Goal: Information Seeking & Learning: Learn about a topic

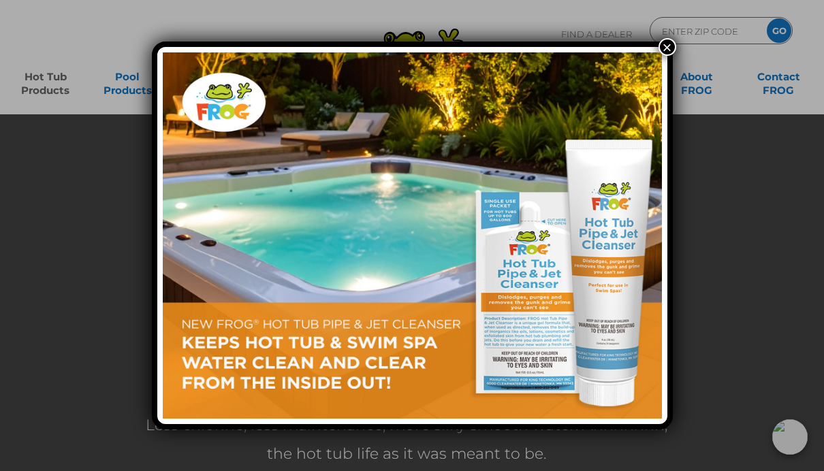
click at [666, 47] on button "×" at bounding box center [668, 47] width 18 height 18
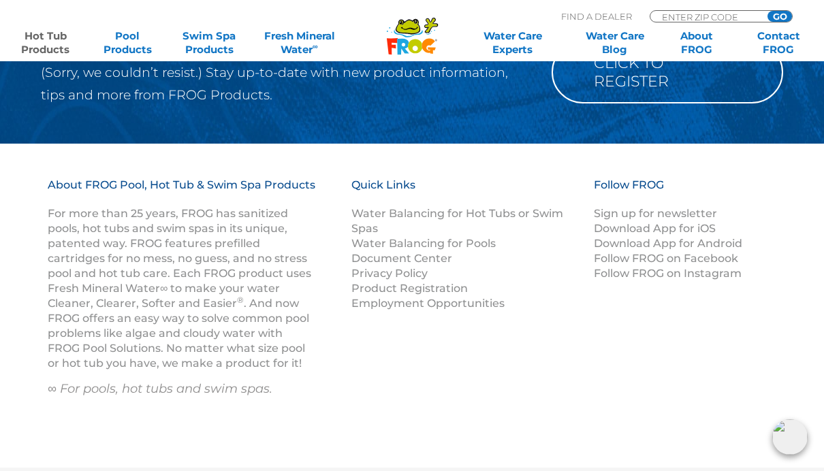
scroll to position [4537, 0]
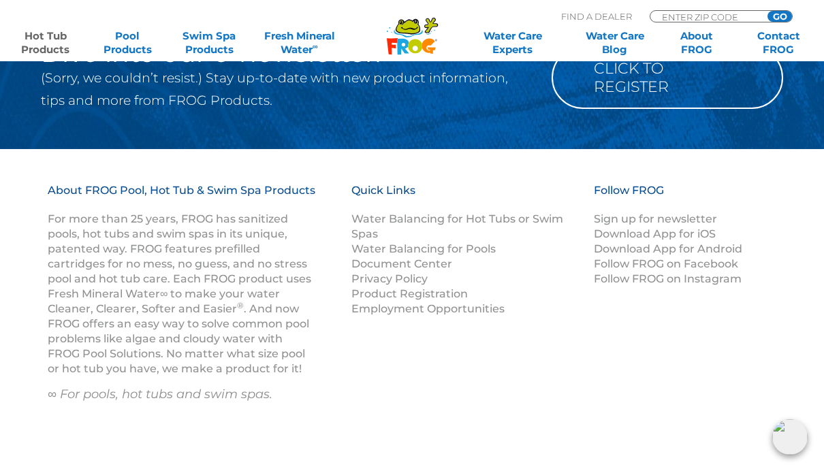
click at [45, 47] on link "Hot Tub Products" at bounding box center [46, 42] width 64 height 27
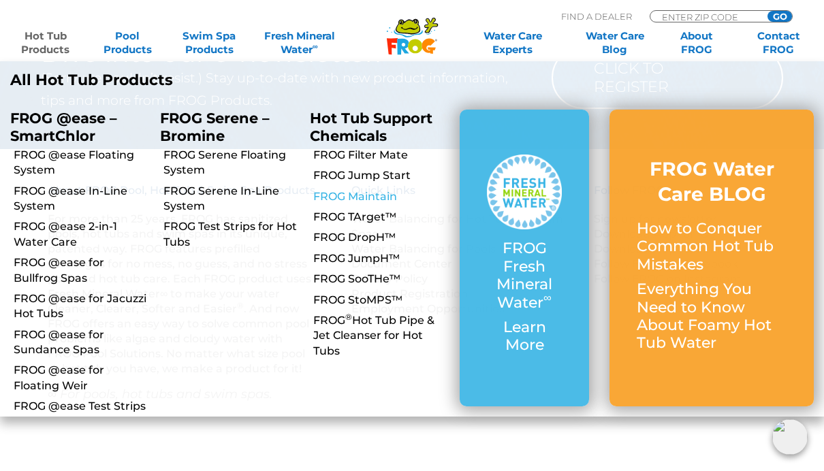
click at [321, 191] on link "FROG Maintain" at bounding box center [381, 196] width 136 height 15
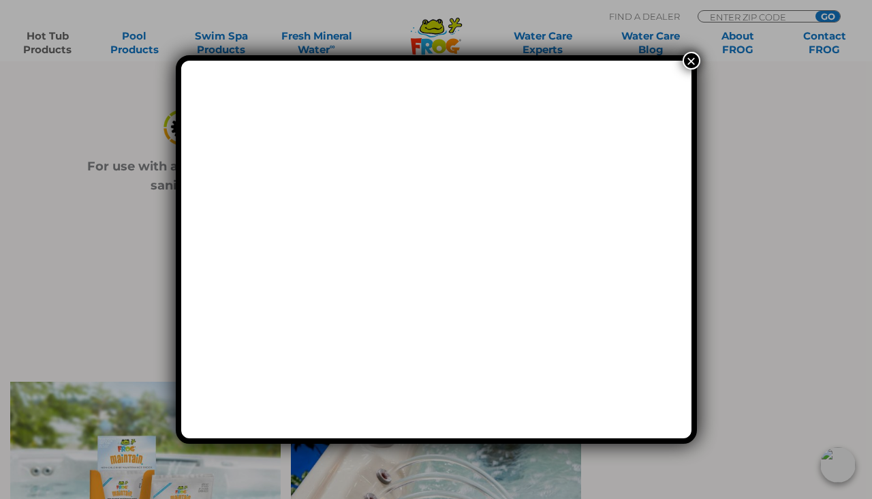
scroll to position [638, 0]
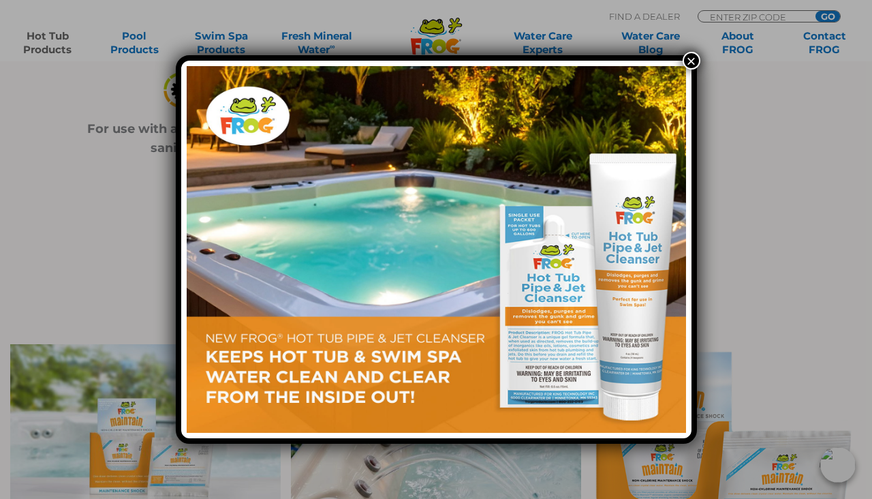
click at [698, 59] on button "×" at bounding box center [692, 61] width 18 height 18
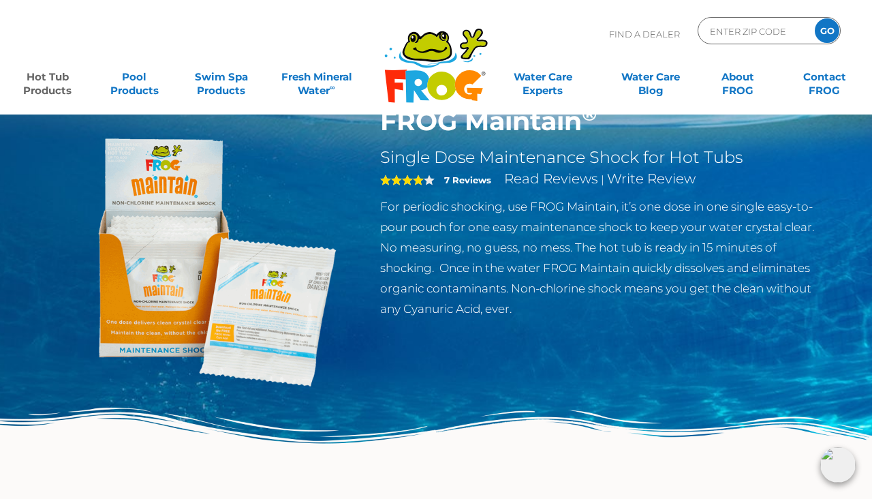
scroll to position [57, 0]
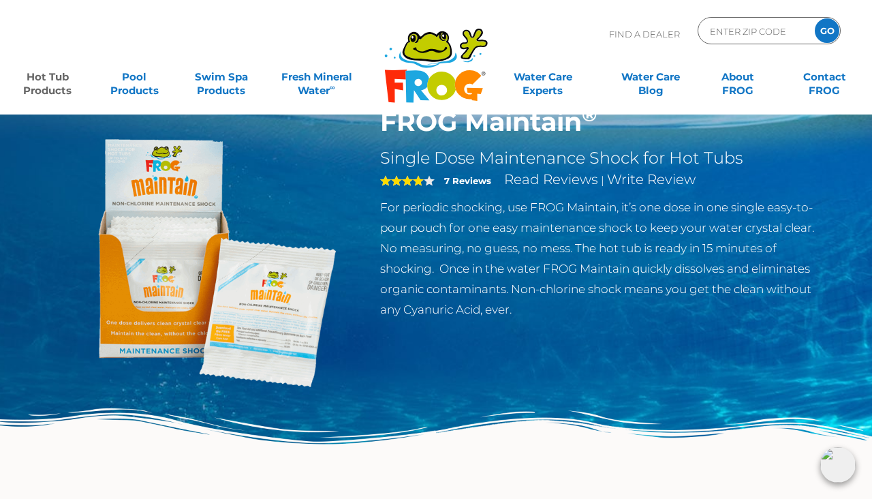
click at [48, 85] on link "Hot Tub Products" at bounding box center [47, 76] width 67 height 27
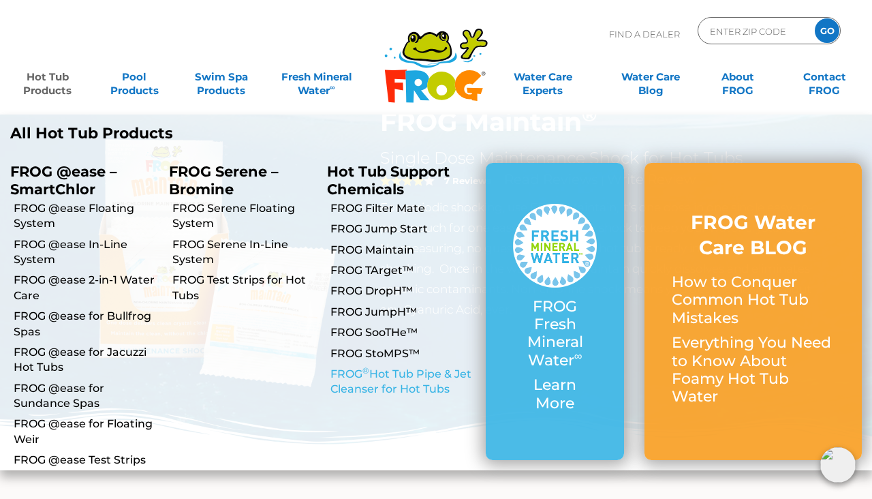
click at [354, 379] on link "FROG ® Hot Tub Pipe & Jet Cleanser for Hot Tubs" at bounding box center [402, 382] width 145 height 31
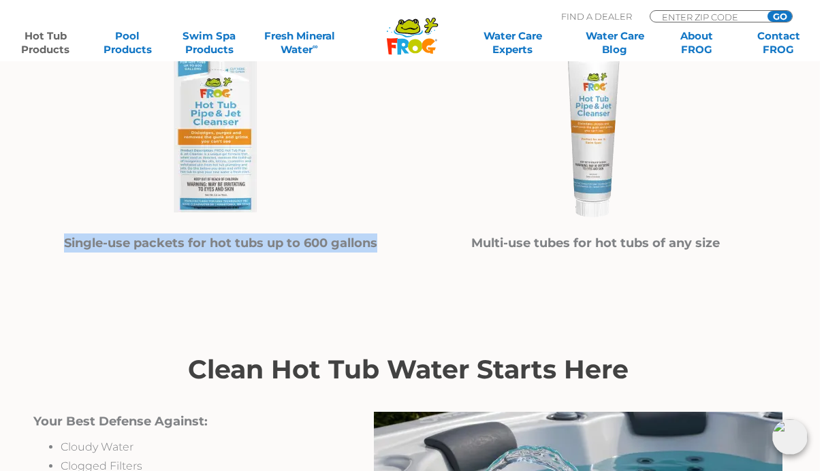
scroll to position [837, 0]
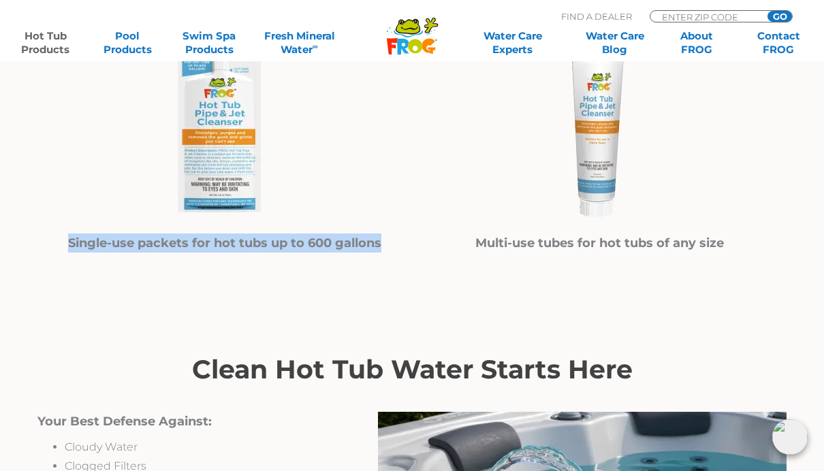
click at [102, 292] on div "Single-Use or Multi-Use — You Decide Single-use packets for hot tubs up to 600 …" at bounding box center [412, 121] width 818 height 366
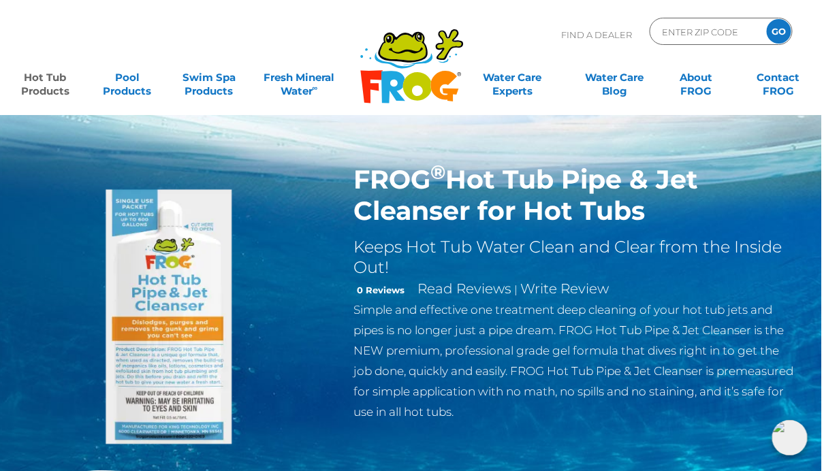
scroll to position [0, 3]
